Goal: Go to known website: Go to known website

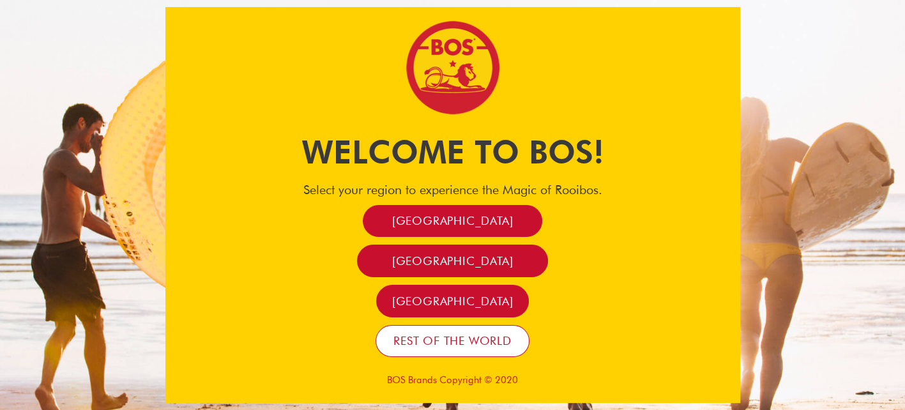
click at [497, 346] on span "Rest of the world" at bounding box center [452, 340] width 118 height 15
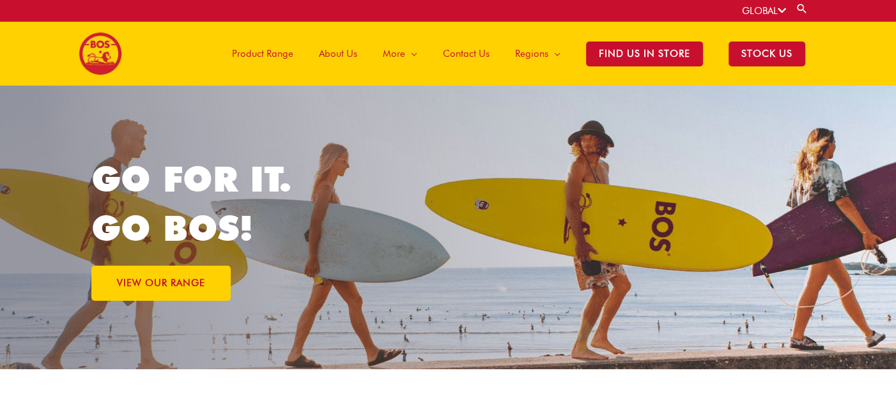
click at [781, 10] on icon at bounding box center [781, 11] width 8 height 10
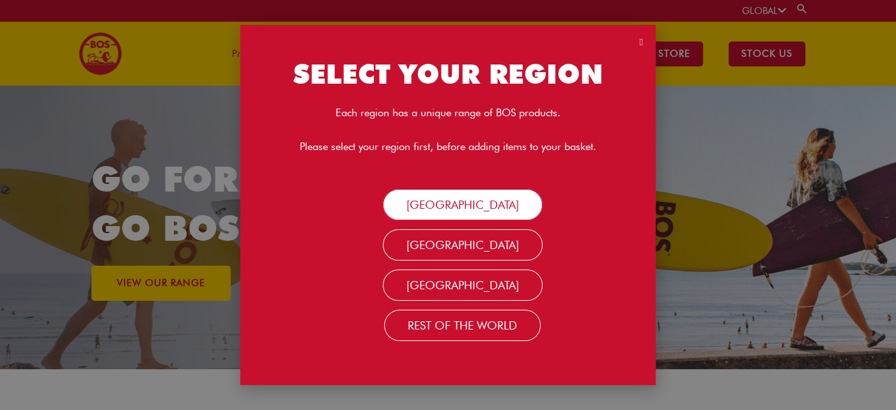
click at [490, 208] on link "[GEOGRAPHIC_DATA]" at bounding box center [463, 204] width 160 height 31
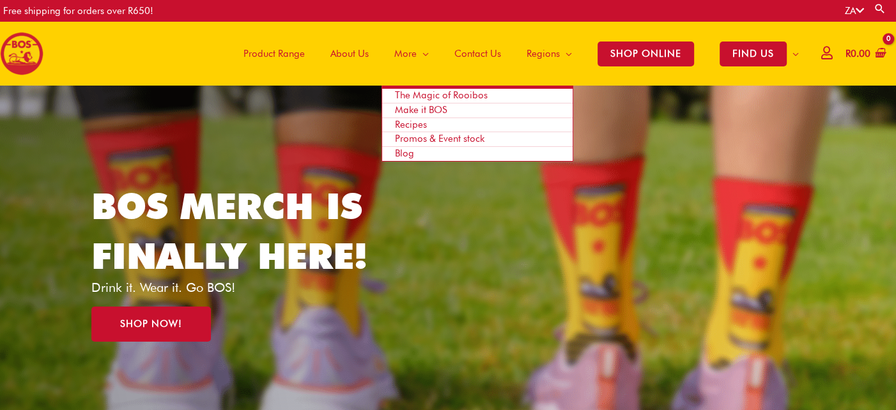
click at [422, 135] on span "Promos & Event stock" at bounding box center [439, 138] width 89 height 11
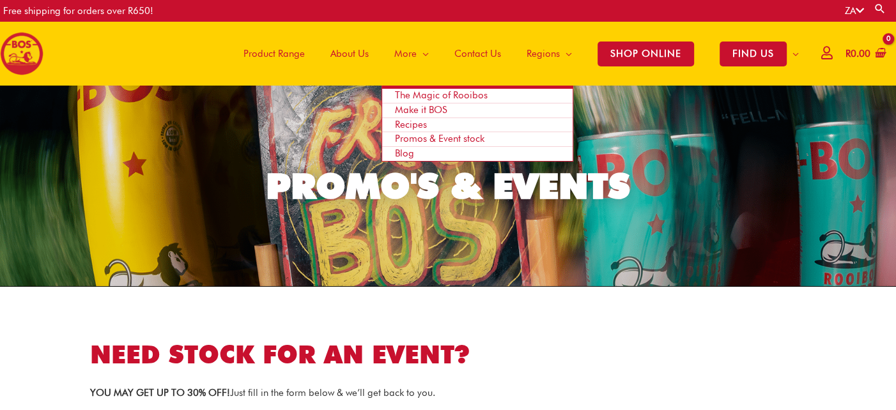
click at [424, 54] on span "Site Navigation" at bounding box center [422, 53] width 12 height 38
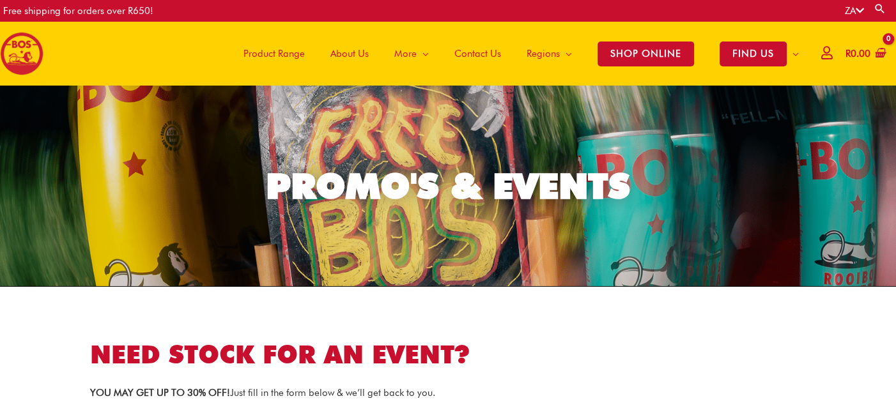
click at [284, 52] on span "Product Range" at bounding box center [273, 53] width 61 height 38
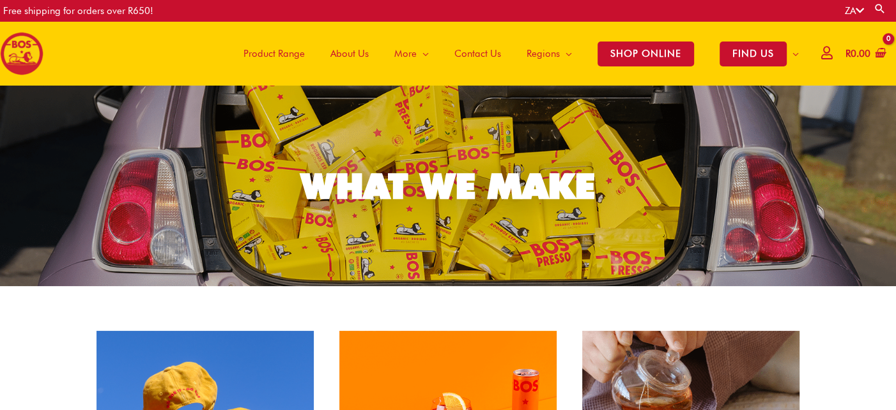
click at [265, 55] on span "Product Range" at bounding box center [273, 53] width 61 height 38
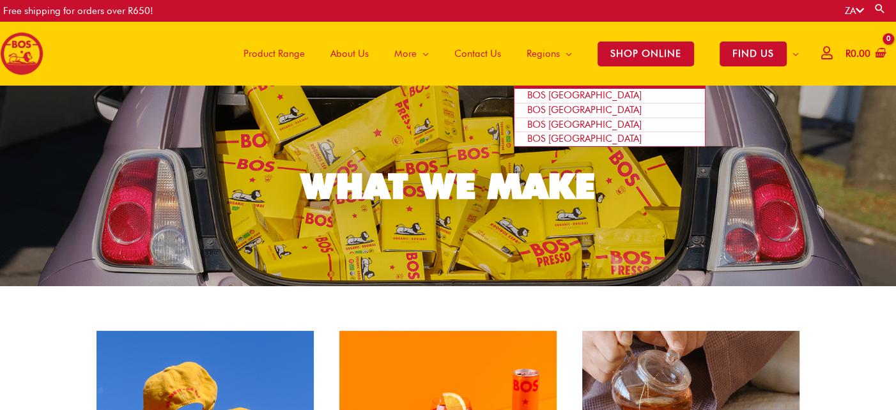
click at [560, 56] on span "Site Navigation" at bounding box center [566, 53] width 12 height 38
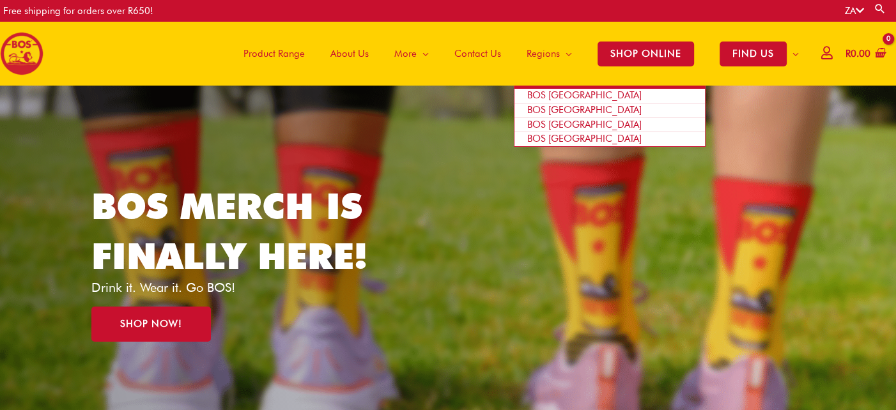
click at [555, 93] on span "BOS [GEOGRAPHIC_DATA]" at bounding box center [584, 94] width 114 height 11
click at [551, 107] on span "BOS [GEOGRAPHIC_DATA]" at bounding box center [584, 109] width 114 height 11
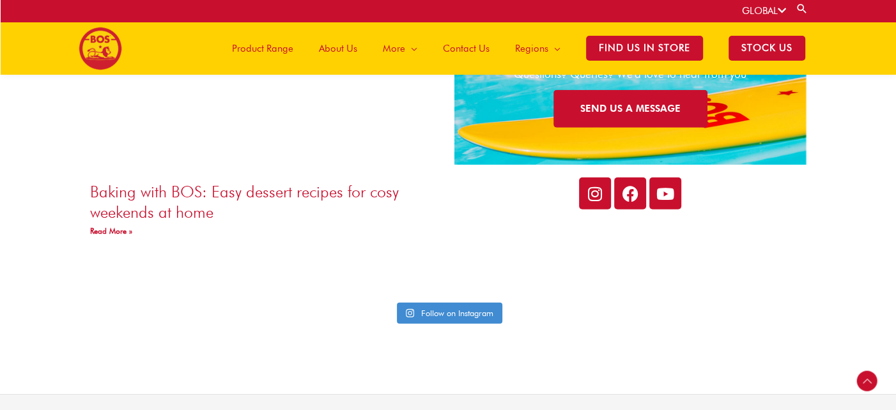
scroll to position [2933, 0]
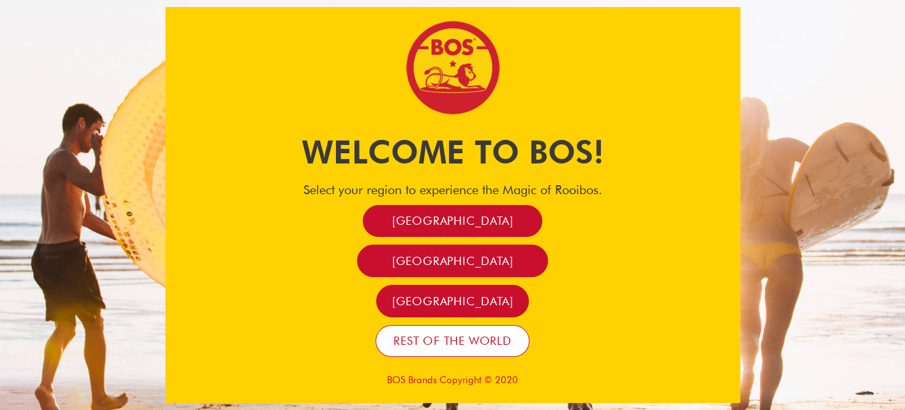
click at [437, 346] on span "Rest of the world" at bounding box center [452, 340] width 118 height 15
